Goal: Find specific page/section: Find specific page/section

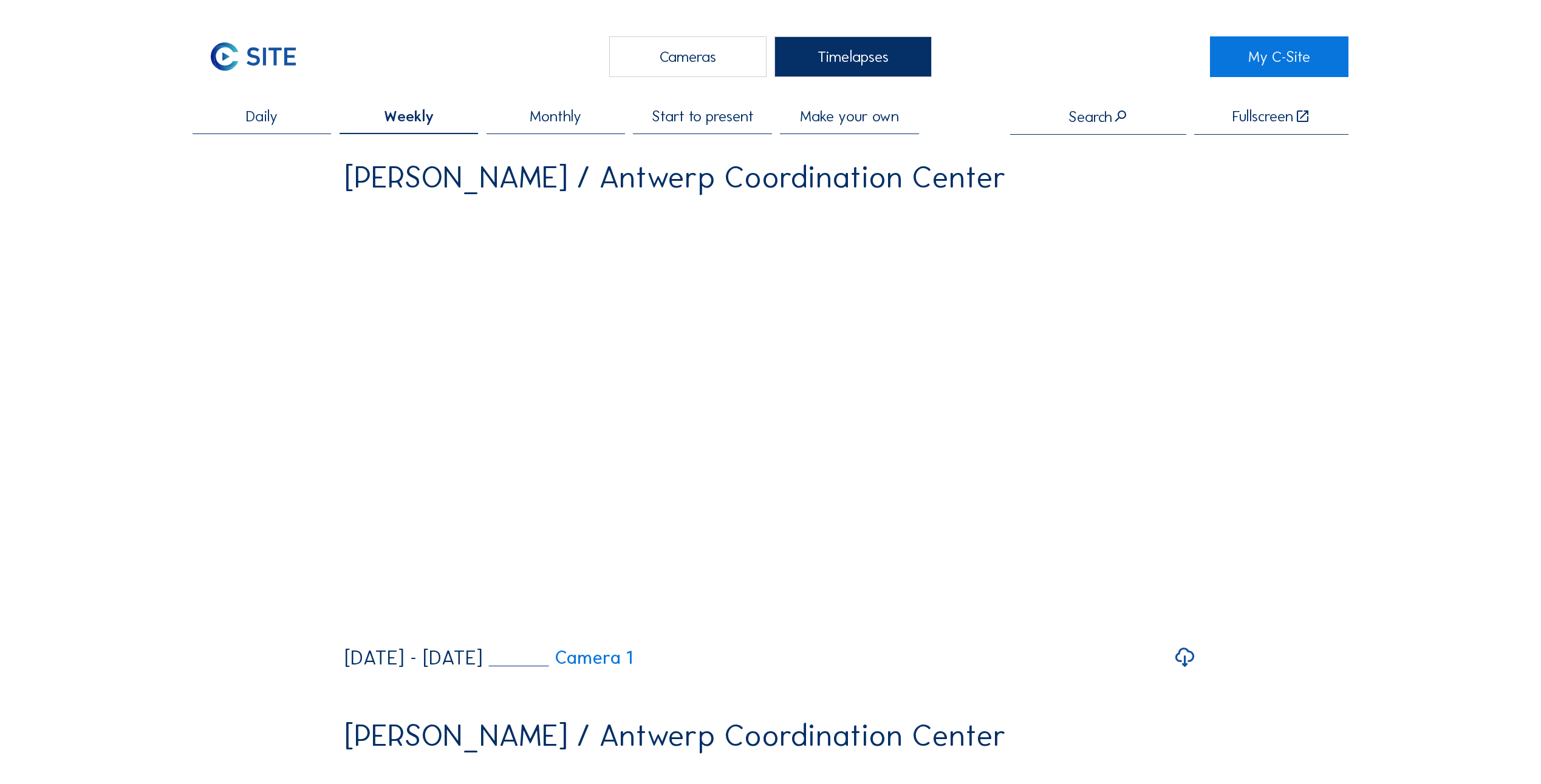
click at [295, 130] on div "Daily" at bounding box center [261, 121] width 138 height 25
click at [412, 118] on span "Weekly" at bounding box center [408, 116] width 46 height 15
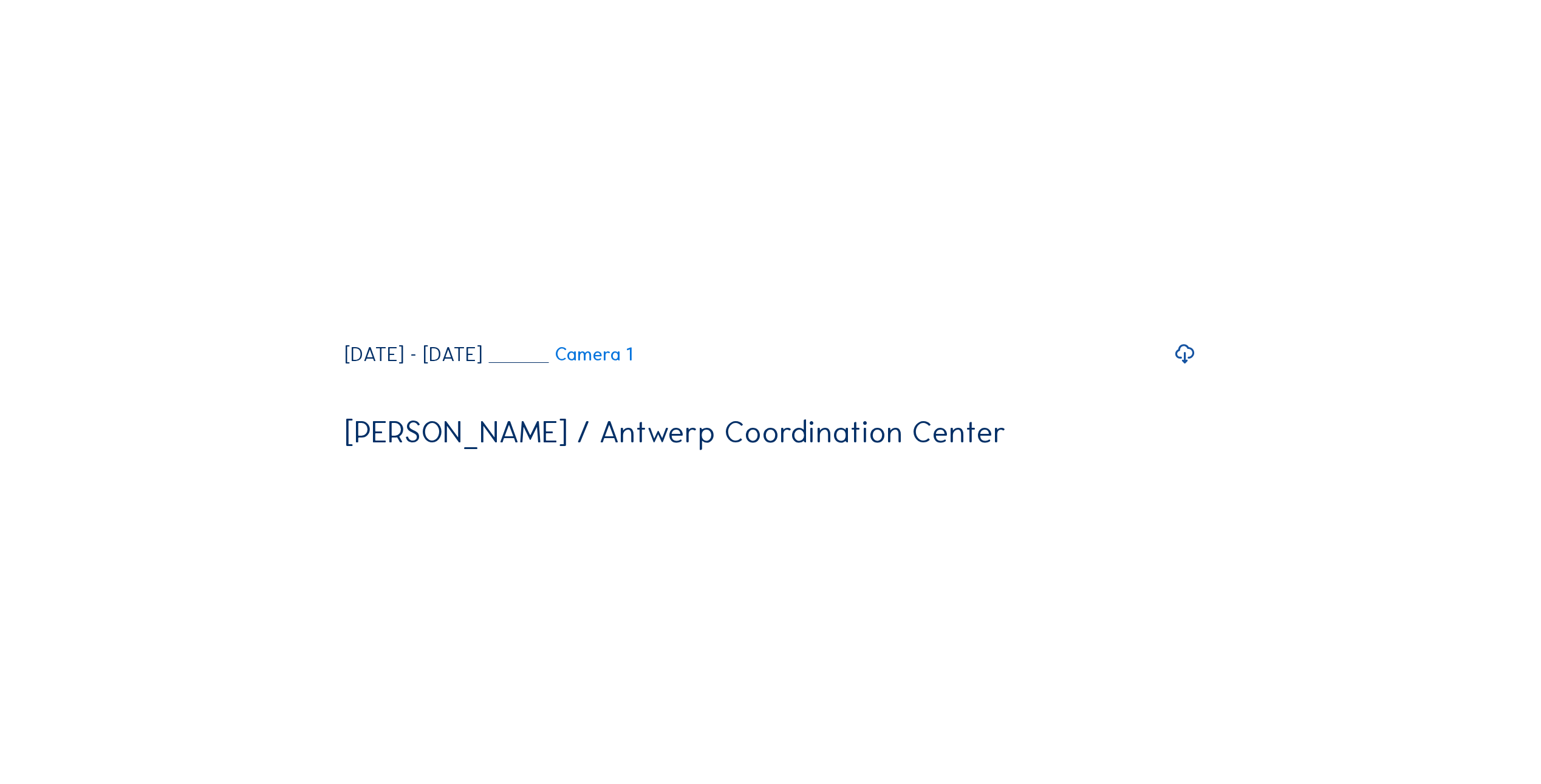
scroll to position [728, 0]
